Goal: Register for event/course

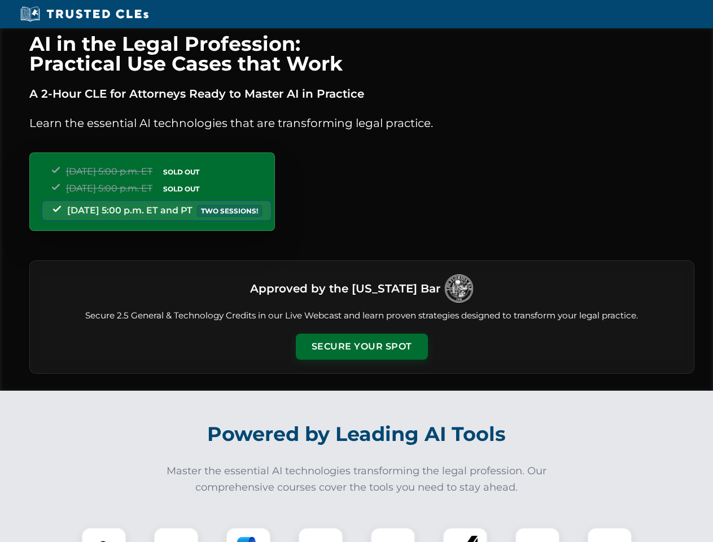
click at [361, 347] on button "Secure Your Spot" at bounding box center [362, 347] width 132 height 26
click at [104, 535] on img at bounding box center [103, 549] width 33 height 33
